Goal: Task Accomplishment & Management: Manage account settings

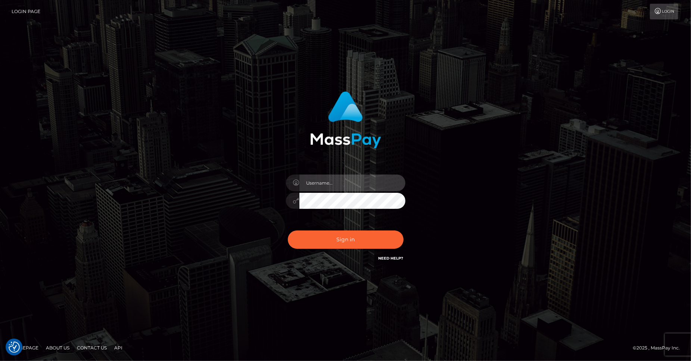
type input "lovely.ace"
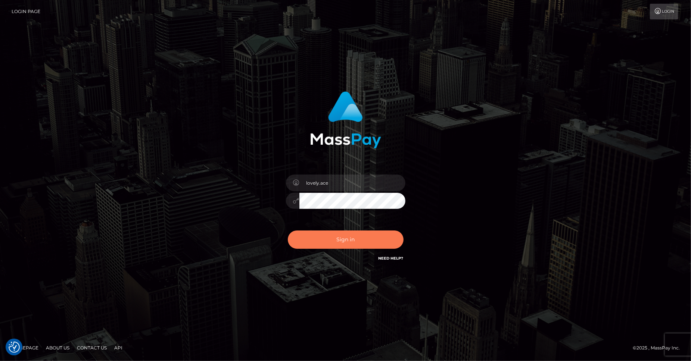
click at [336, 232] on button "Sign in" at bounding box center [346, 240] width 116 height 18
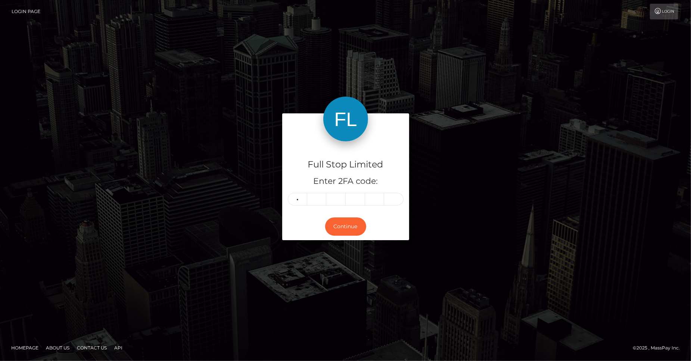
type input "7"
type input "3"
type input "1"
type input "7"
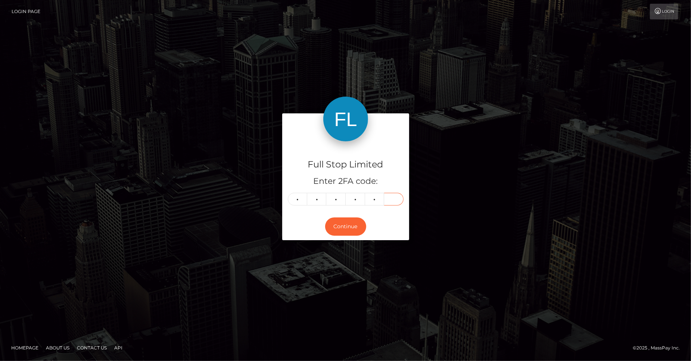
type input "3"
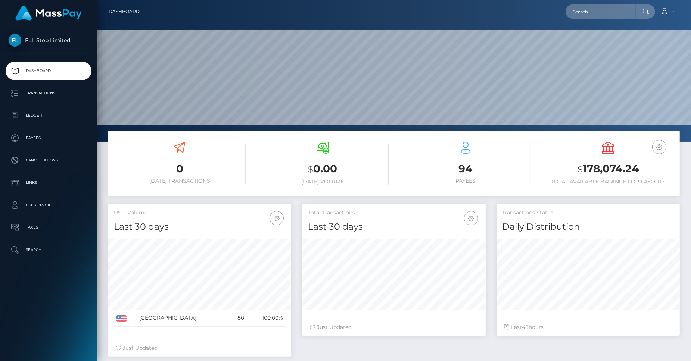
scroll to position [132, 183]
drag, startPoint x: 620, startPoint y: 169, endPoint x: 582, endPoint y: 171, distance: 37.8
click at [582, 171] on h3 "$ 178,074.24" at bounding box center [608, 169] width 132 height 15
copy h3 "178,074.24"
